Goal: Task Accomplishment & Management: Use online tool/utility

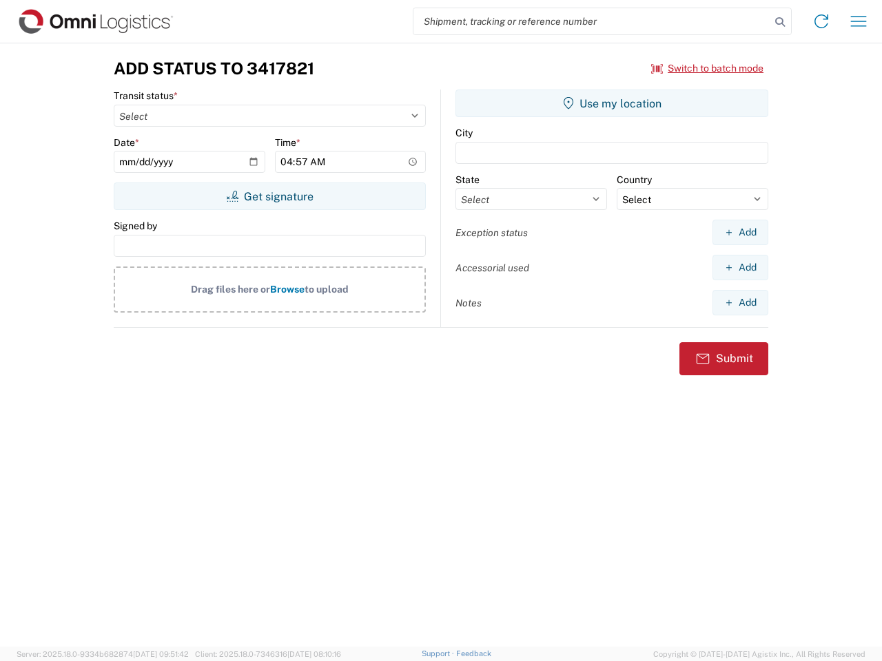
click at [592, 21] on input "search" at bounding box center [591, 21] width 357 height 26
click at [780, 22] on icon at bounding box center [779, 21] width 19 height 19
click at [821, 21] on icon at bounding box center [821, 21] width 22 height 22
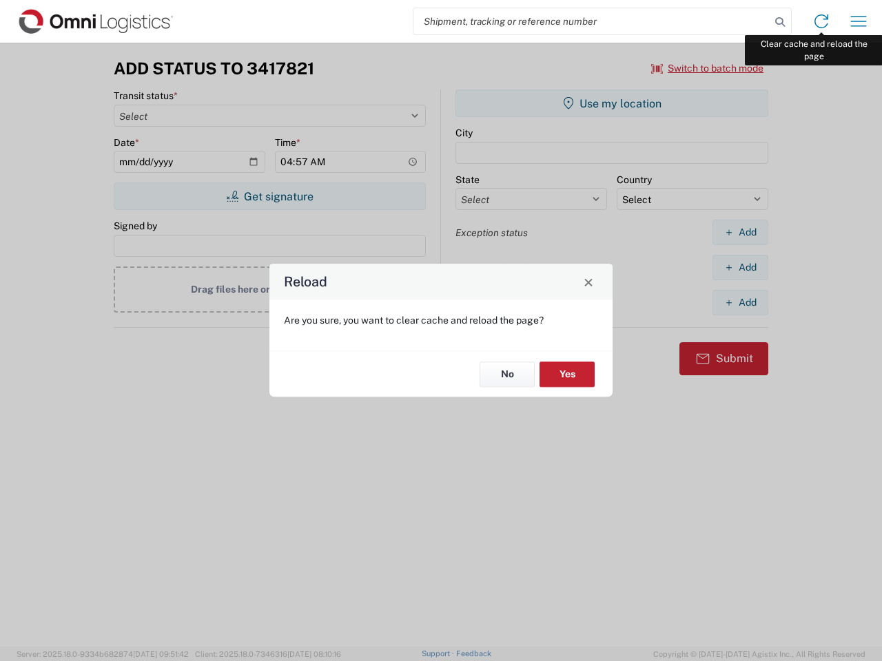
click at [858, 21] on div "Reload Are you sure, you want to clear cache and reload the page? No Yes" at bounding box center [441, 330] width 882 height 661
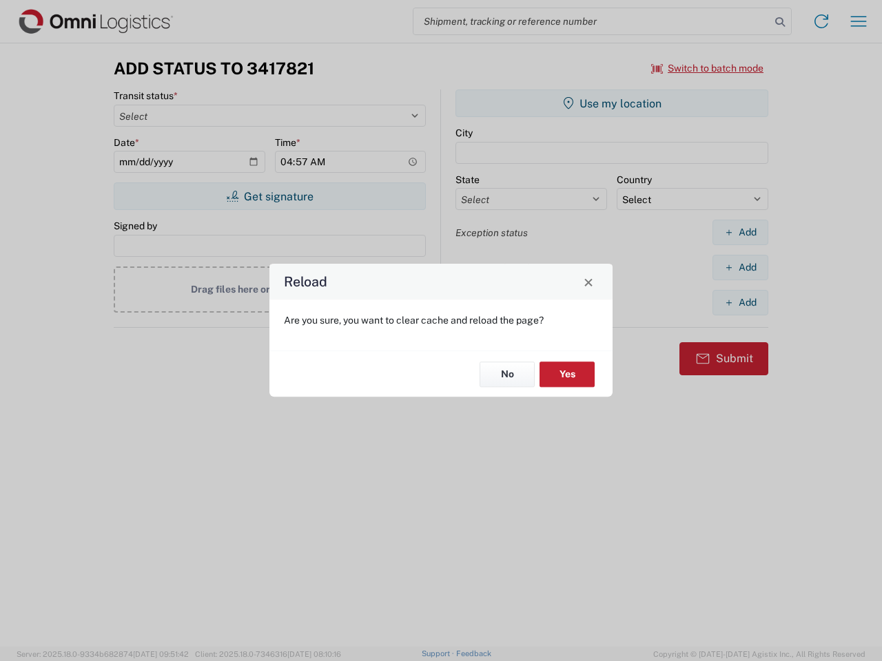
click at [707, 68] on div "Reload Are you sure, you want to clear cache and reload the page? No Yes" at bounding box center [441, 330] width 882 height 661
click at [269, 196] on div "Reload Are you sure, you want to clear cache and reload the page? No Yes" at bounding box center [441, 330] width 882 height 661
click at [612, 103] on div "Reload Are you sure, you want to clear cache and reload the page? No Yes" at bounding box center [441, 330] width 882 height 661
click at [740, 232] on div "Reload Are you sure, you want to clear cache and reload the page? No Yes" at bounding box center [441, 330] width 882 height 661
click at [740, 267] on div "Reload Are you sure, you want to clear cache and reload the page? No Yes" at bounding box center [441, 330] width 882 height 661
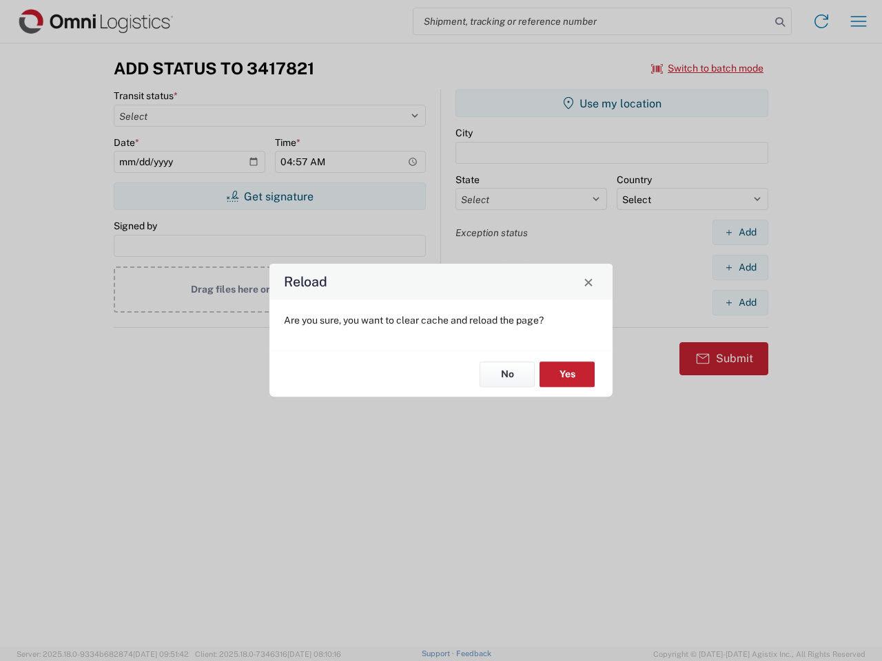
click at [740, 302] on div "Reload Are you sure, you want to clear cache and reload the page? No Yes" at bounding box center [441, 330] width 882 height 661
